Goal: Navigation & Orientation: Go to known website

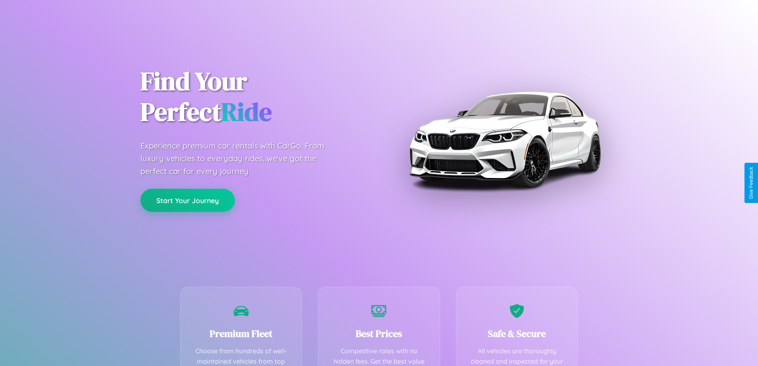
click at [187, 201] on button "Start Your Journey" at bounding box center [188, 200] width 94 height 23
click at [187, 200] on button "Start Your Journey" at bounding box center [188, 200] width 94 height 23
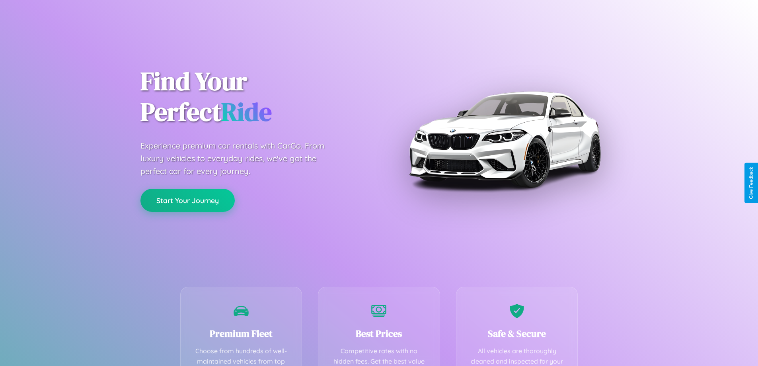
click at [187, 200] on button "Start Your Journey" at bounding box center [188, 200] width 94 height 23
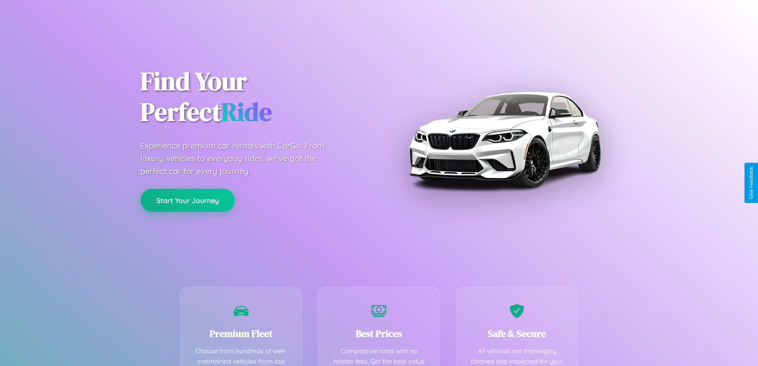
click at [187, 200] on button "Start Your Journey" at bounding box center [188, 200] width 94 height 23
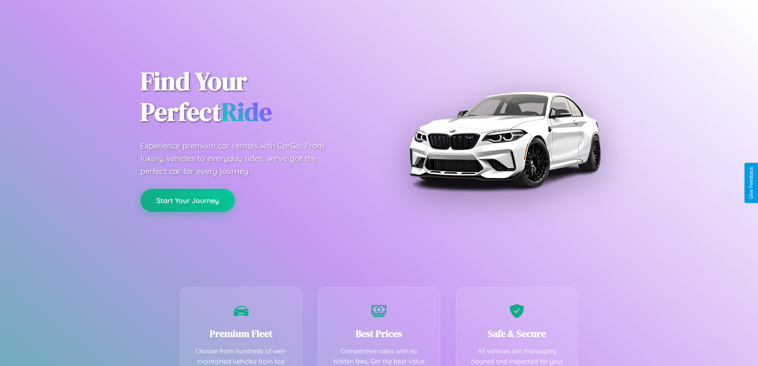
click at [187, 200] on button "Start Your Journey" at bounding box center [188, 200] width 94 height 23
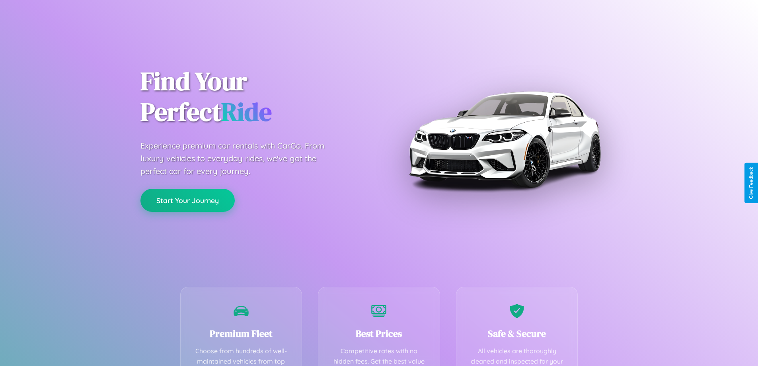
click at [187, 200] on button "Start Your Journey" at bounding box center [188, 200] width 94 height 23
